Goal: Task Accomplishment & Management: Manage account settings

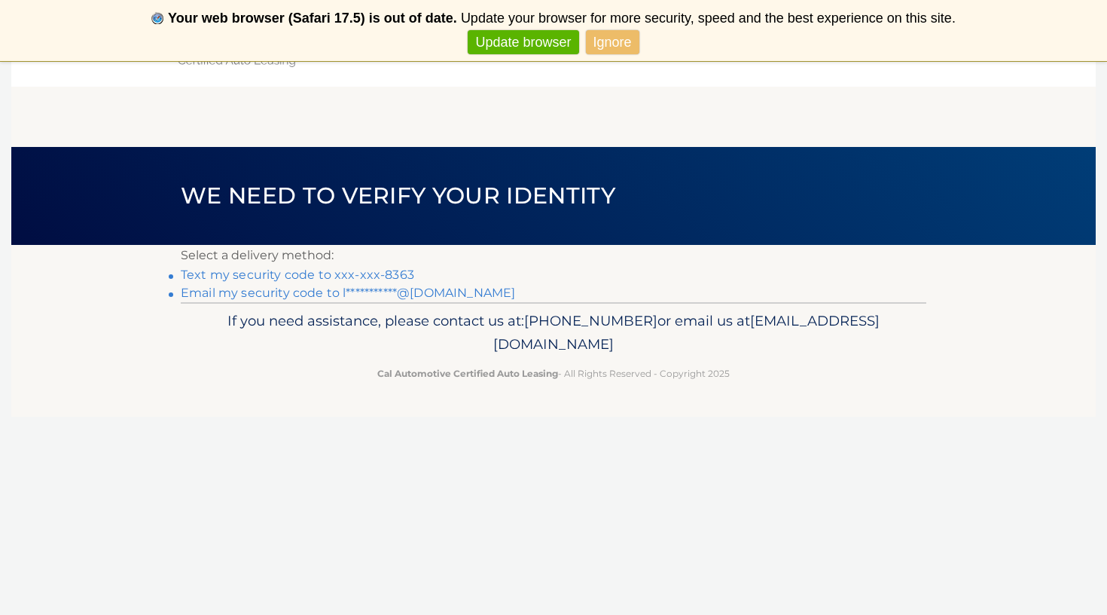
click at [615, 44] on link "Ignore" at bounding box center [612, 42] width 53 height 25
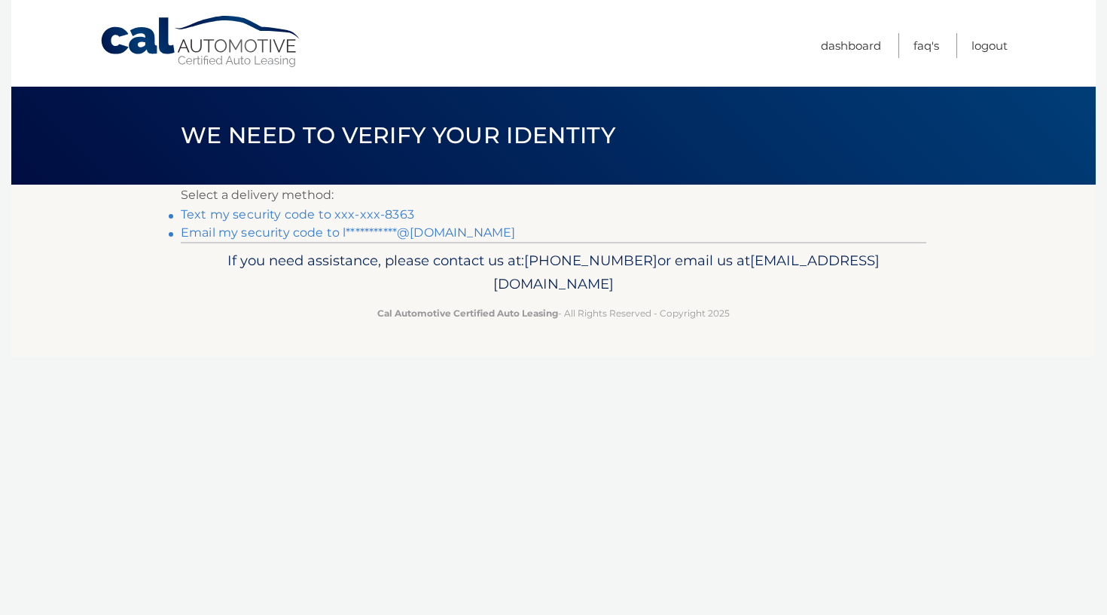
click at [282, 216] on link "Text my security code to xxx-xxx-8363" at bounding box center [297, 214] width 233 height 14
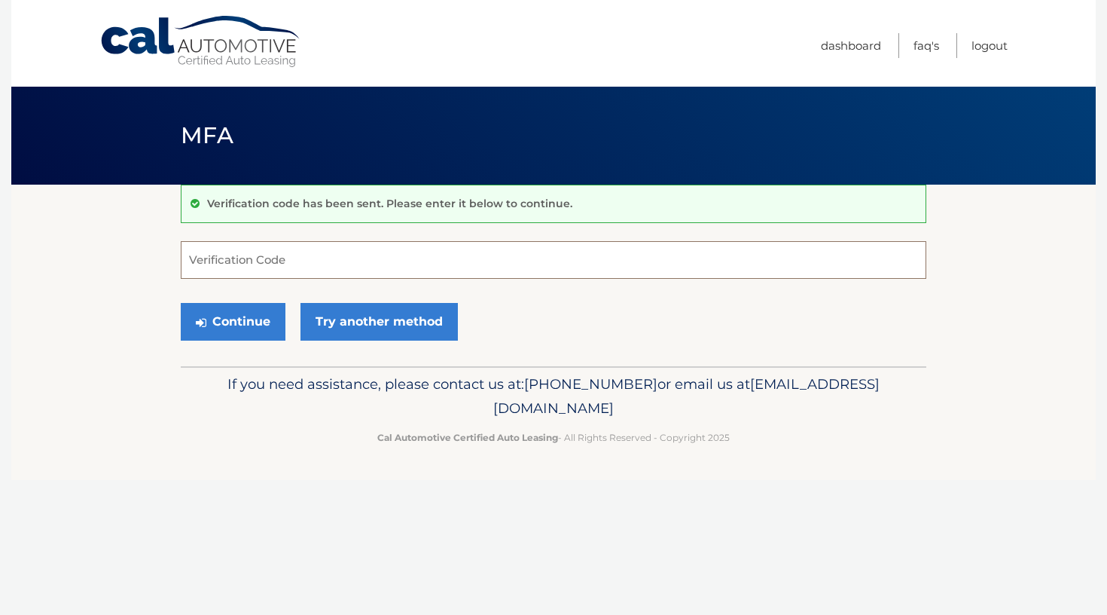
click at [304, 261] on input "Verification Code" at bounding box center [554, 260] width 746 height 38
type input "597609"
click at [258, 325] on button "Continue" at bounding box center [233, 322] width 105 height 38
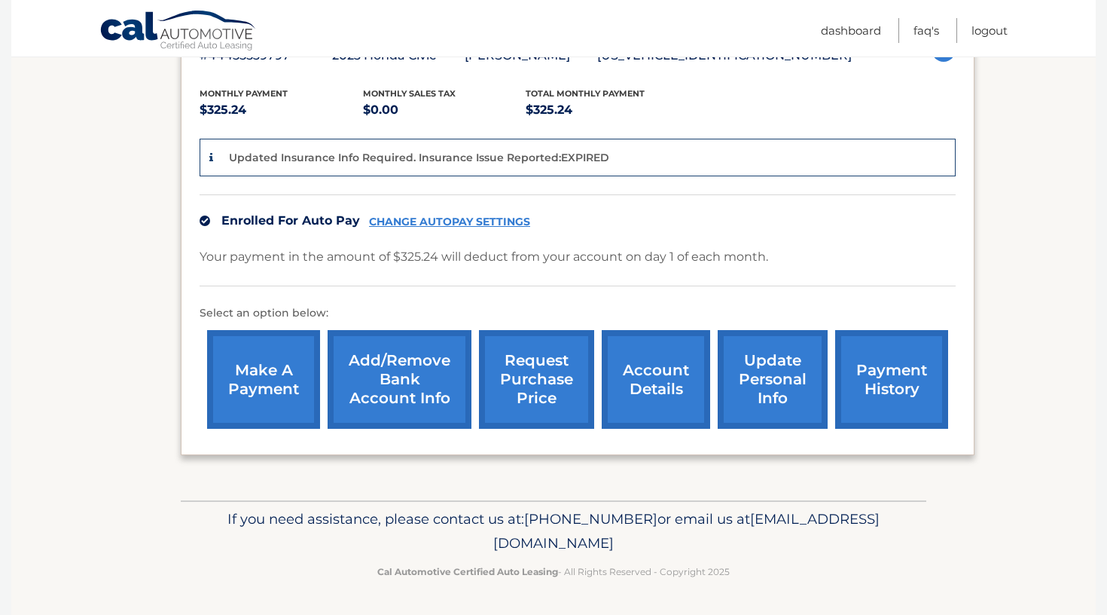
scroll to position [294, 0]
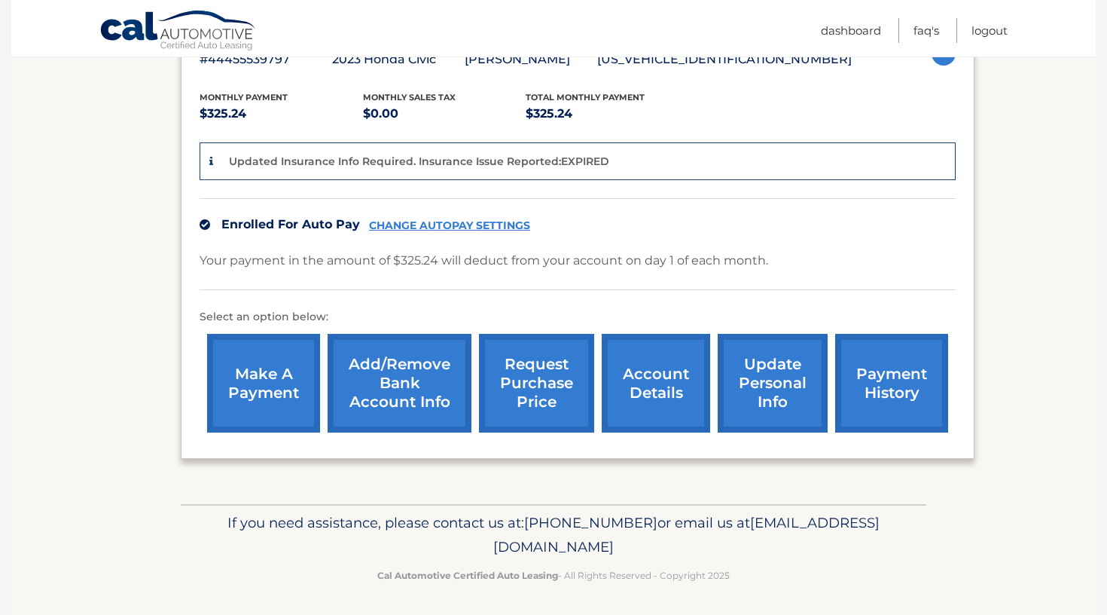
click at [541, 388] on link "request purchase price" at bounding box center [536, 383] width 115 height 99
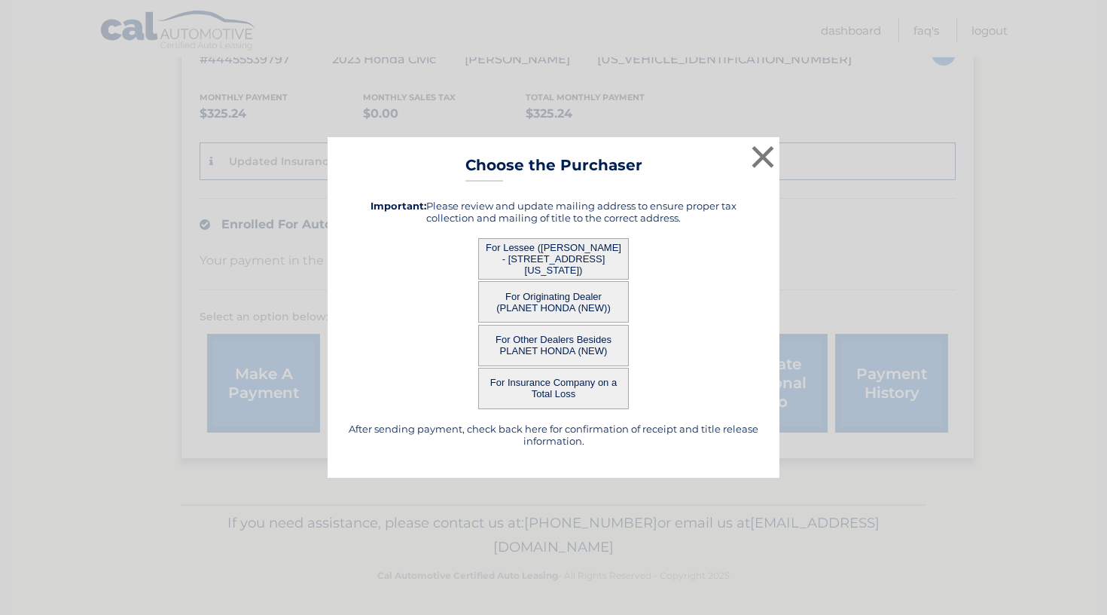
click at [533, 306] on button "For Originating Dealer (PLANET HONDA (NEW))" at bounding box center [553, 301] width 151 height 41
click at [525, 294] on button "For Originating Dealer (PLANET HONDA (NEW))" at bounding box center [553, 301] width 151 height 41
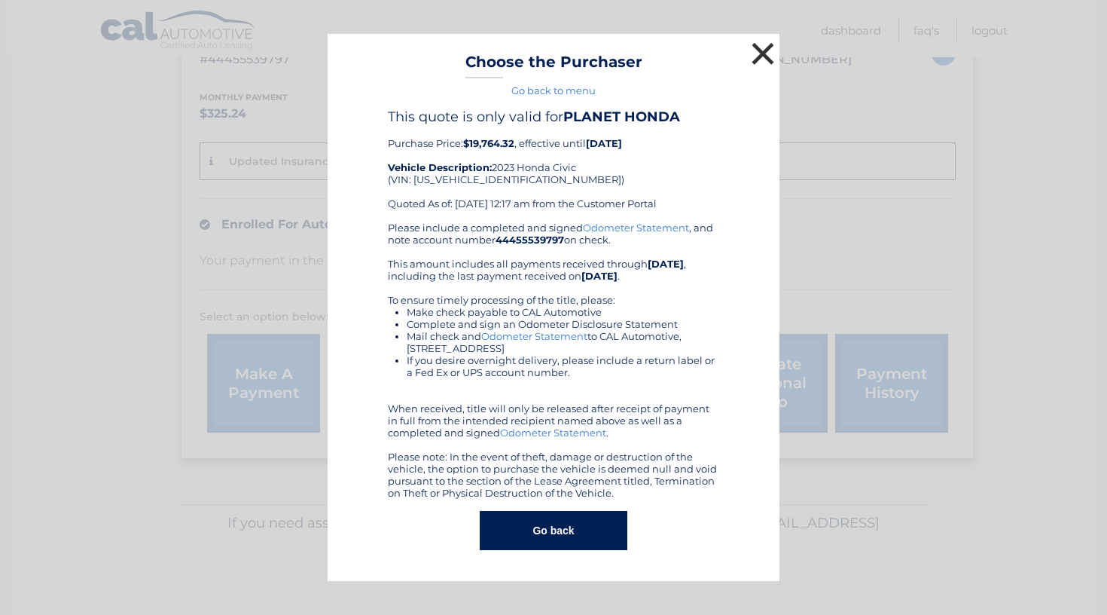
click at [762, 51] on button "×" at bounding box center [763, 53] width 30 height 30
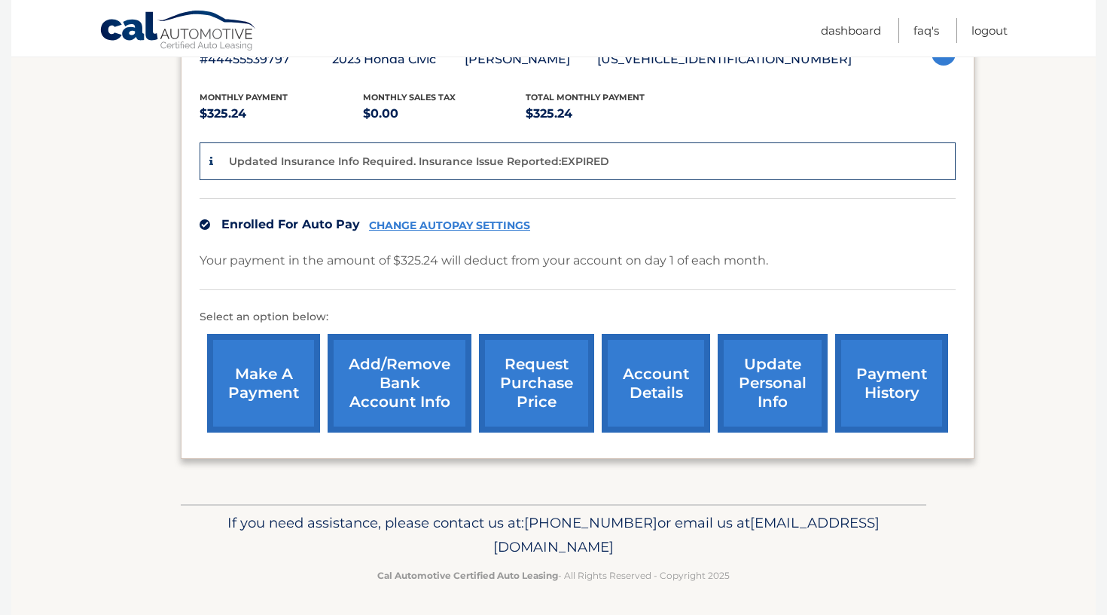
click at [520, 372] on link "request purchase price" at bounding box center [536, 383] width 115 height 99
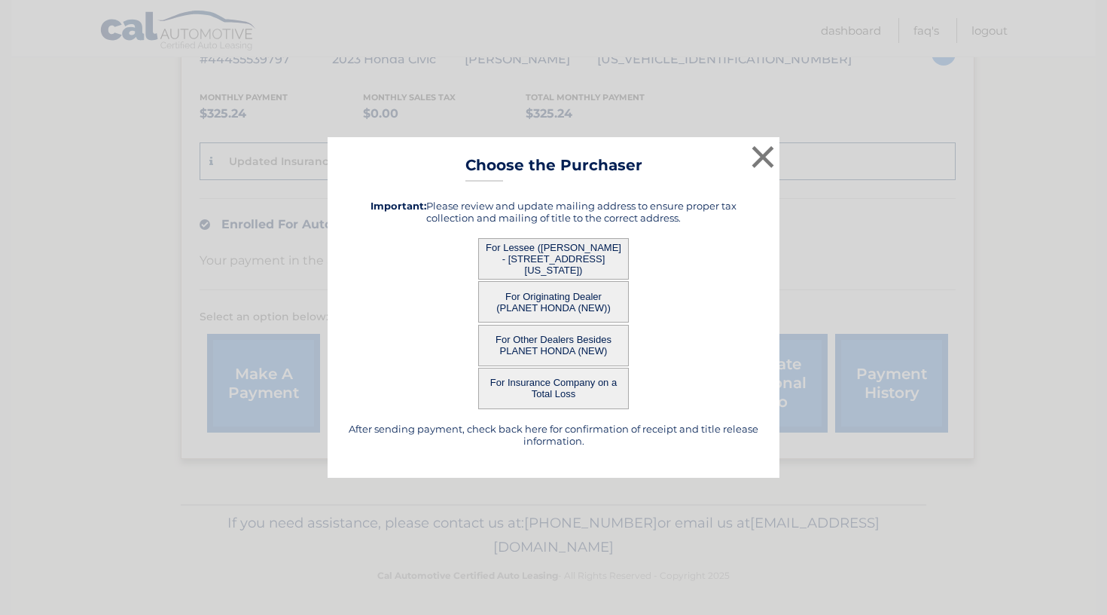
click at [523, 249] on button "For Lessee (NAYYAR SULTANA - 23 PENNSYLVANIA AVE, , CARTERET, NJ 07008)" at bounding box center [553, 258] width 151 height 41
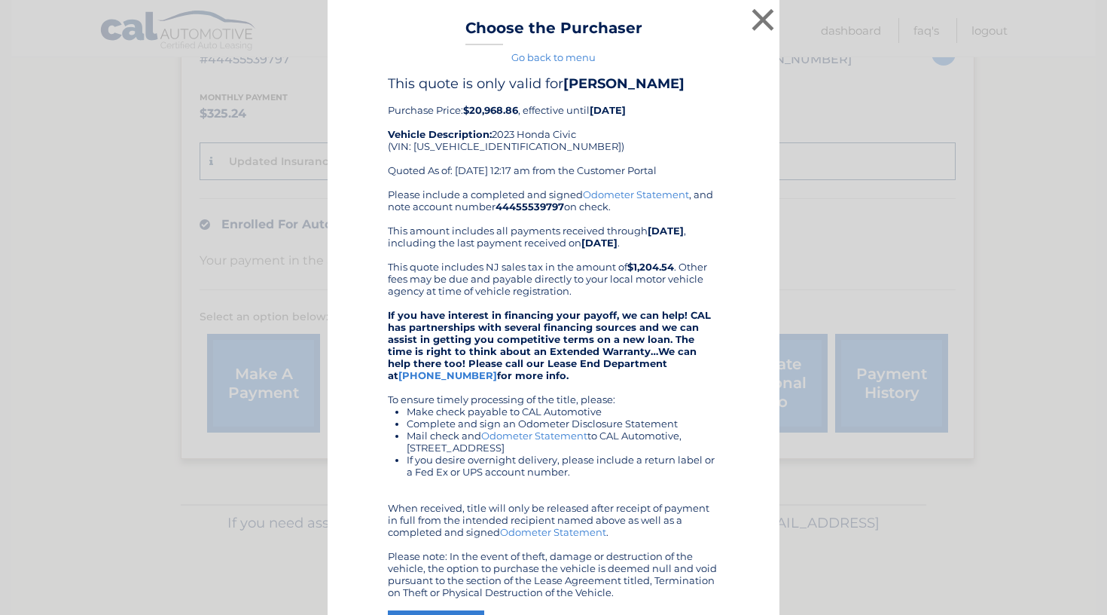
click at [525, 254] on div "Please include a completed and signed Odometer Statement , and note account num…" at bounding box center [553, 393] width 331 height 410
click at [757, 19] on button "×" at bounding box center [763, 20] width 30 height 30
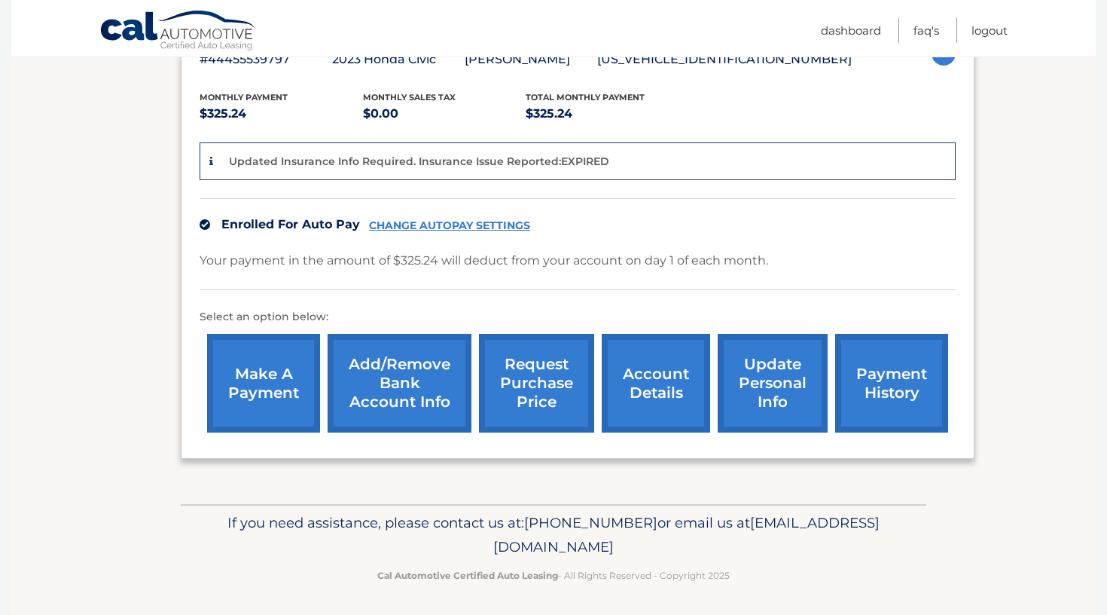
click at [529, 371] on link "request purchase price" at bounding box center [536, 383] width 115 height 99
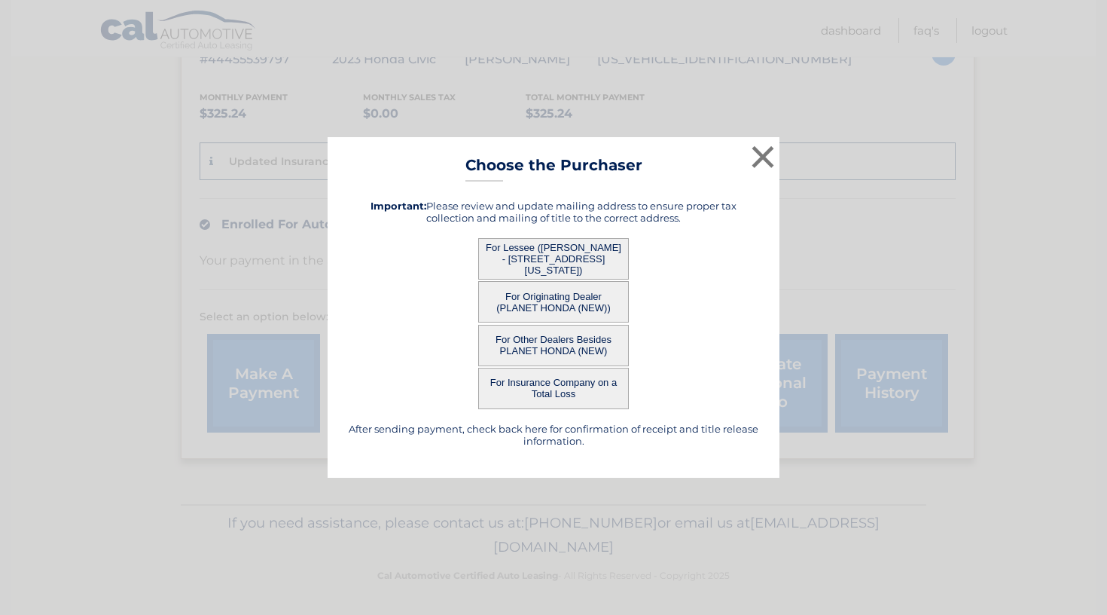
click at [549, 346] on button "For Other Dealers Besides PLANET HONDA (NEW)" at bounding box center [553, 345] width 151 height 41
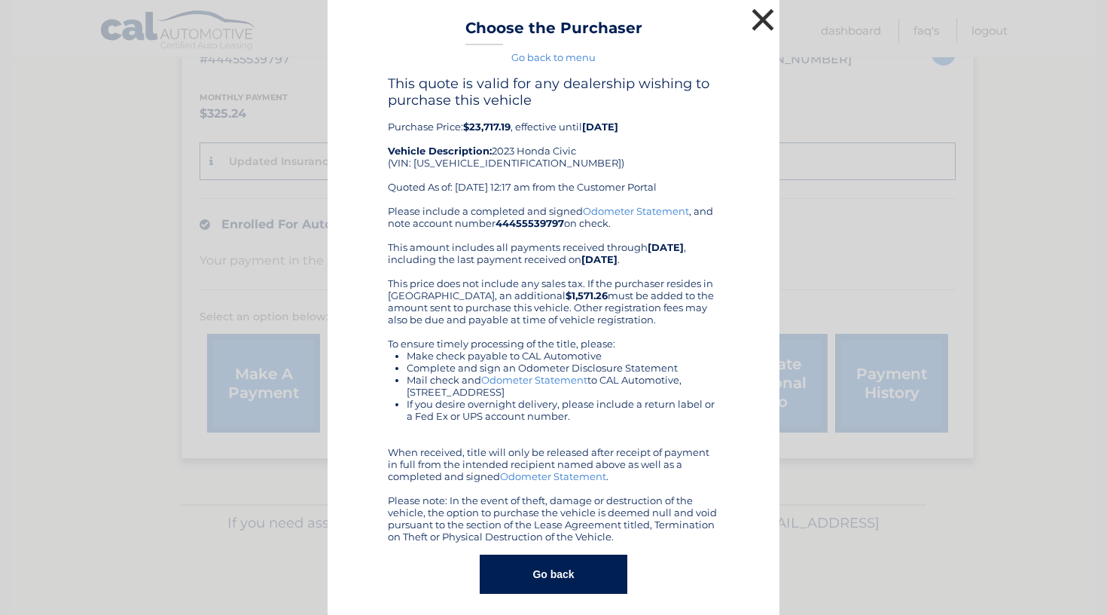
click at [756, 13] on button "×" at bounding box center [763, 20] width 30 height 30
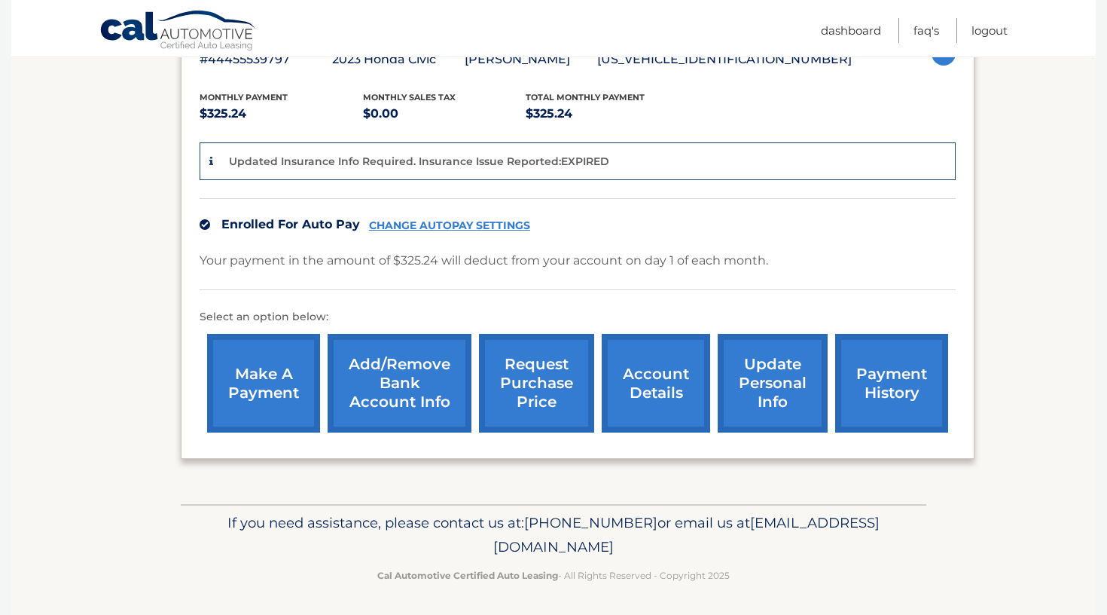
click at [542, 383] on link "request purchase price" at bounding box center [536, 383] width 115 height 99
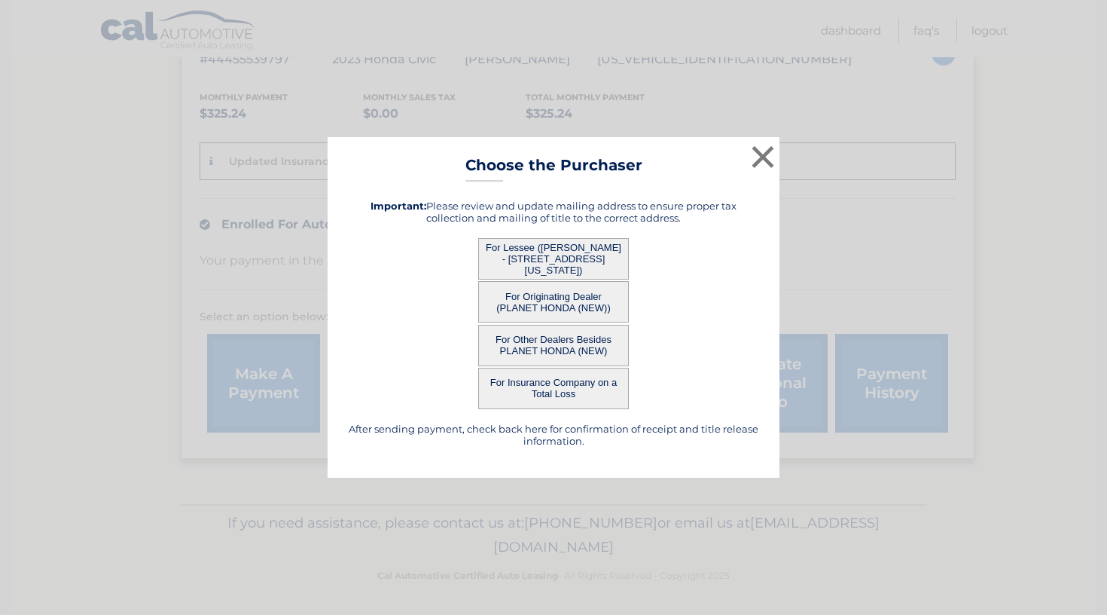
click at [541, 298] on button "For Originating Dealer (PLANET HONDA (NEW))" at bounding box center [553, 301] width 151 height 41
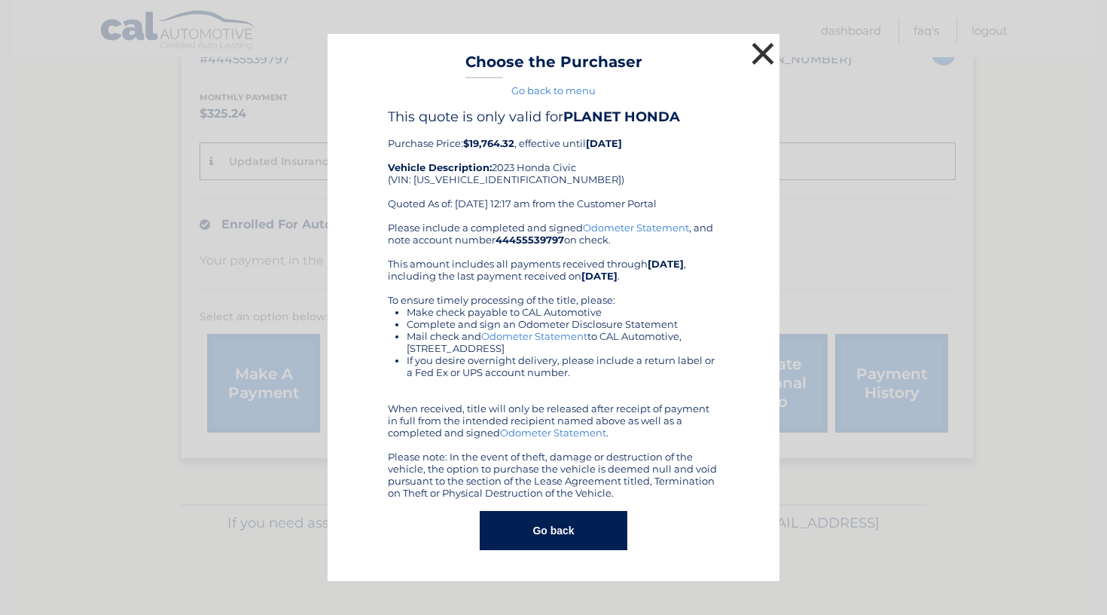
click at [764, 56] on button "×" at bounding box center [763, 53] width 30 height 30
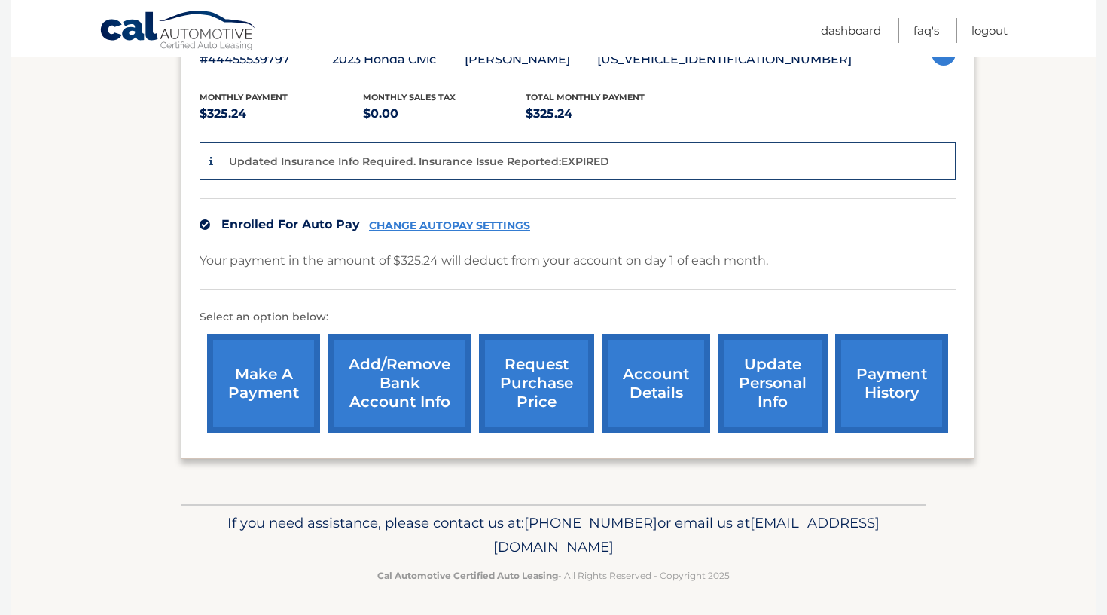
click at [531, 390] on link "request purchase price" at bounding box center [536, 383] width 115 height 99
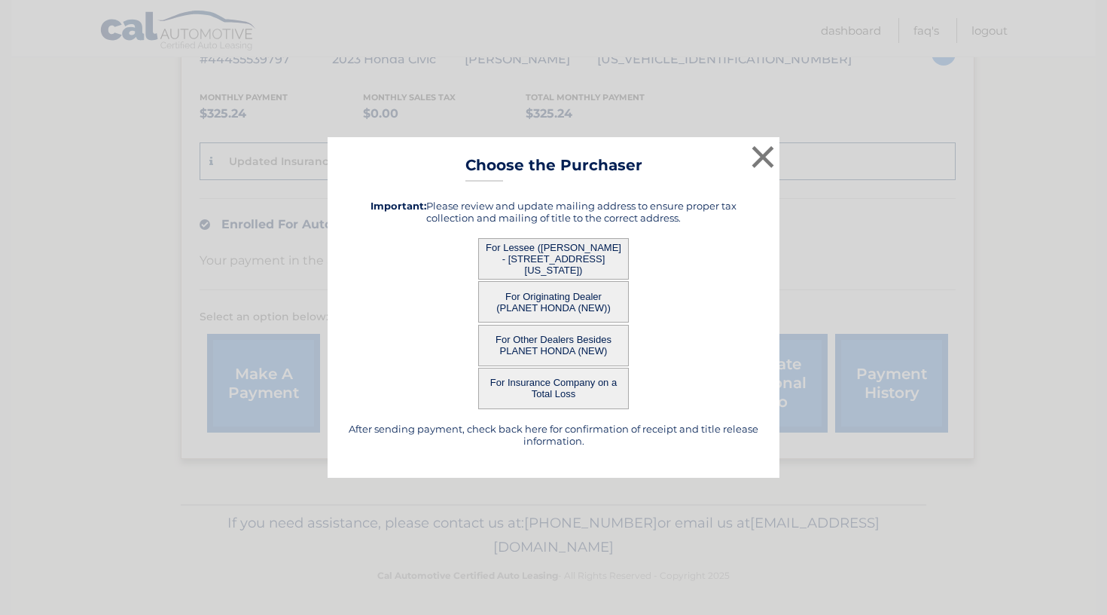
click at [516, 344] on button "For Other Dealers Besides PLANET HONDA (NEW)" at bounding box center [553, 345] width 151 height 41
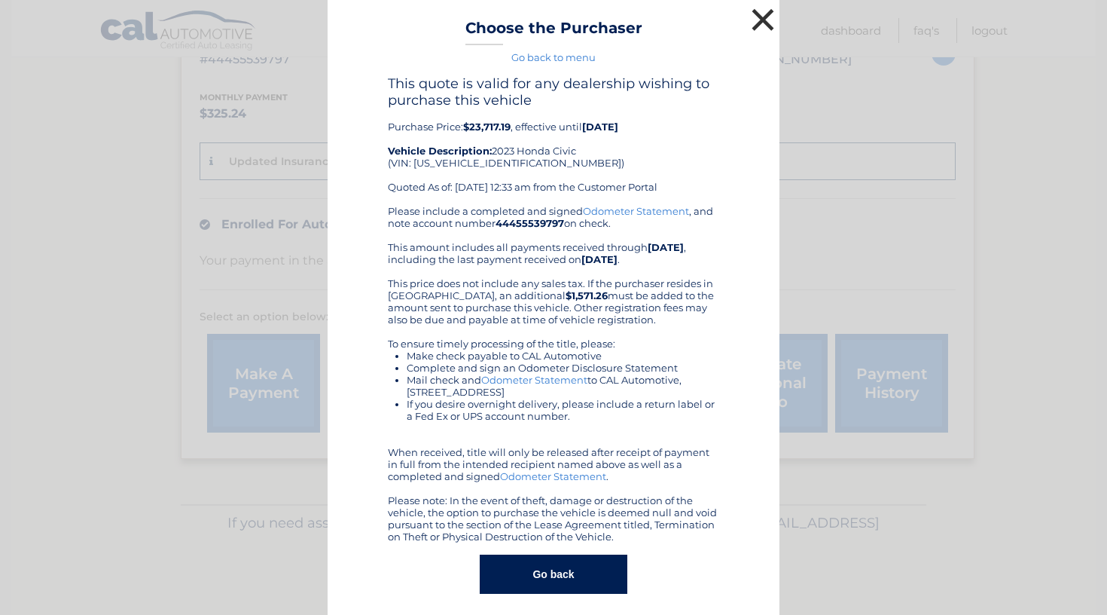
click at [761, 14] on button "×" at bounding box center [763, 20] width 30 height 30
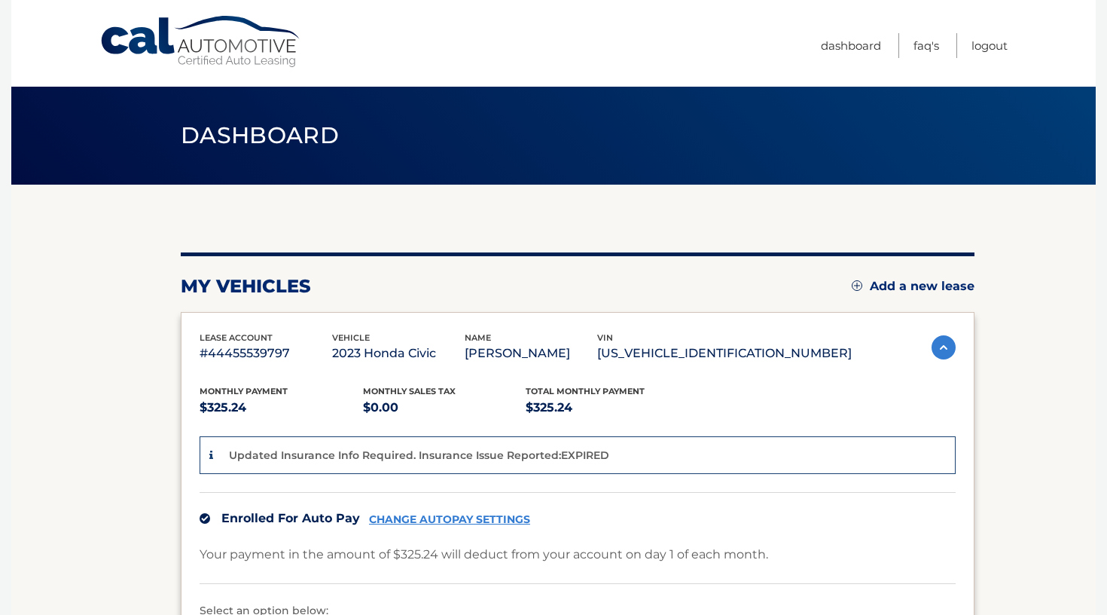
scroll to position [0, 0]
click at [520, 442] on div "Updated Insurance Info Required. Insurance Issue Reported:EXPIRED" at bounding box center [578, 455] width 756 height 38
